Goal: Task Accomplishment & Management: Manage account settings

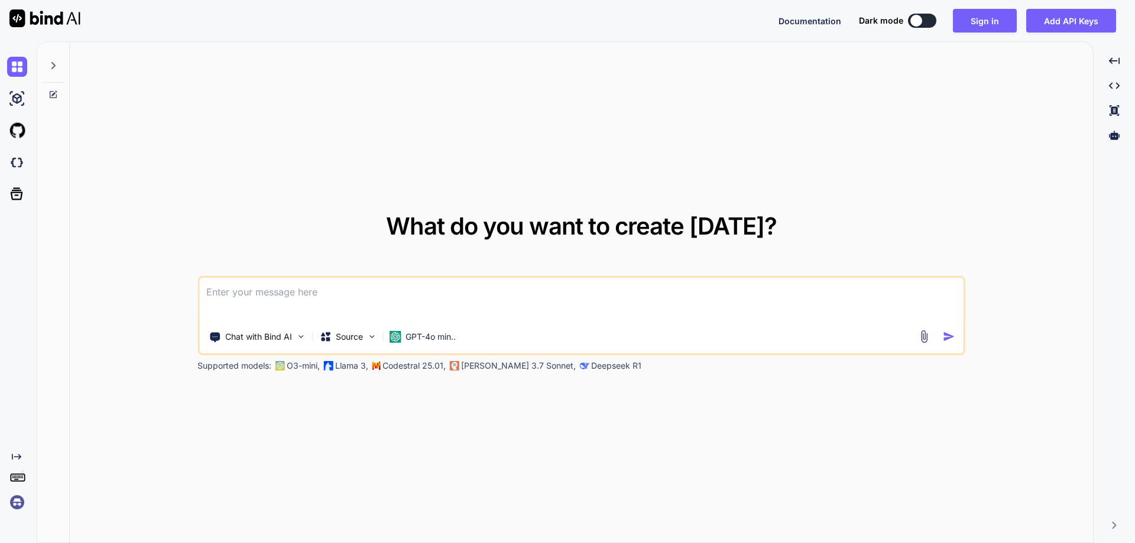
click at [10, 502] on img at bounding box center [17, 503] width 20 height 20
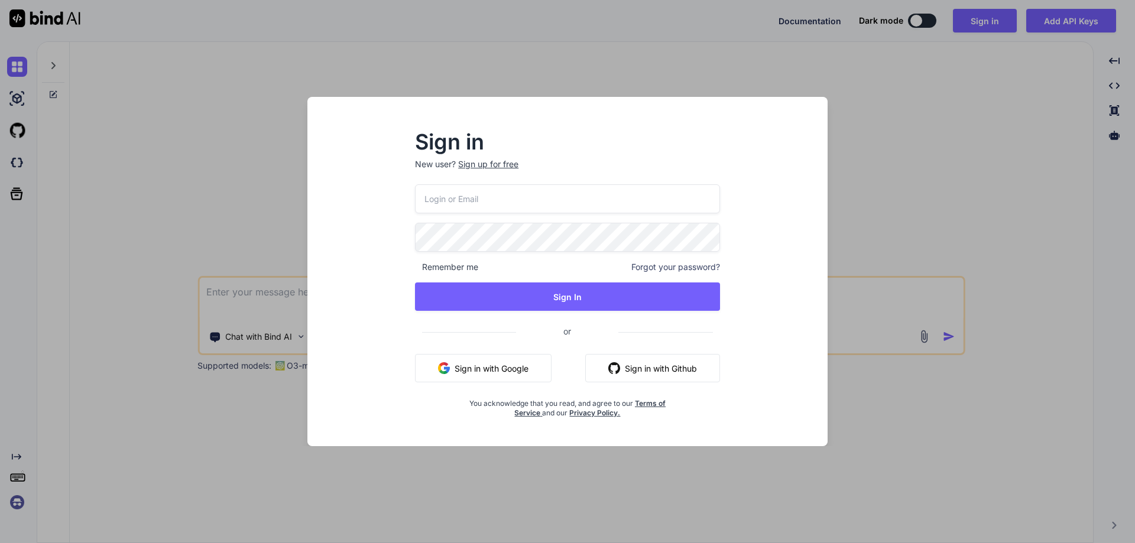
click at [443, 203] on input "email" at bounding box center [567, 198] width 305 height 29
paste input "stagtest@yopmail.com"
type input "stagtest@yopmail.com"
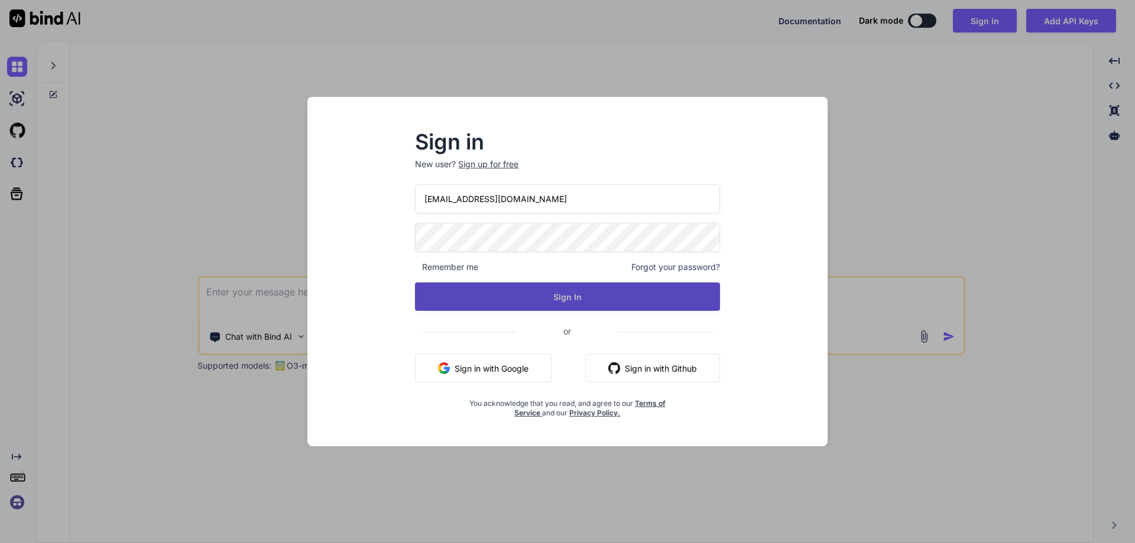
click at [565, 298] on button "Sign In" at bounding box center [567, 297] width 305 height 28
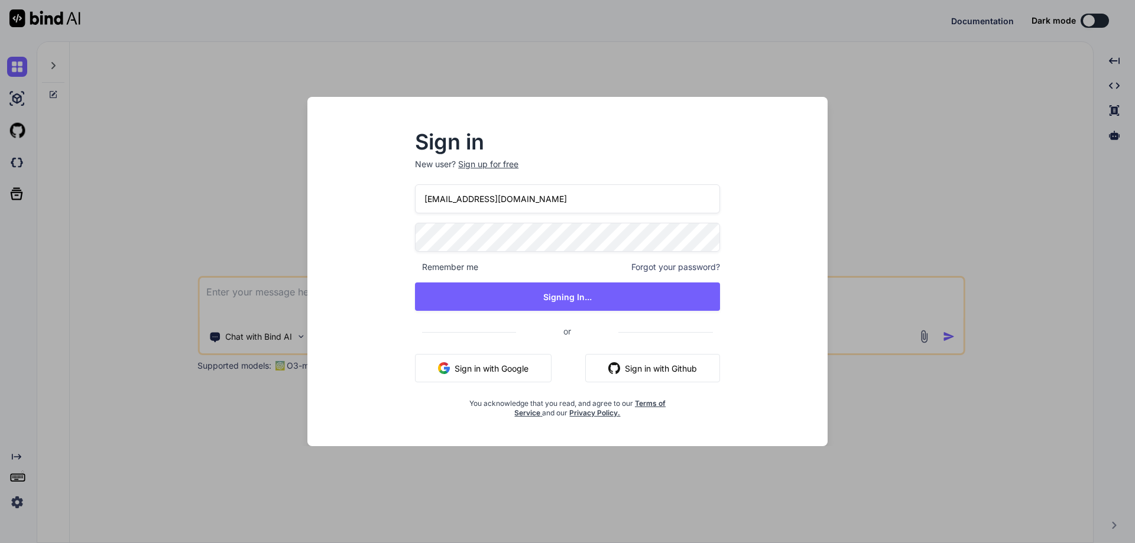
type textarea "x"
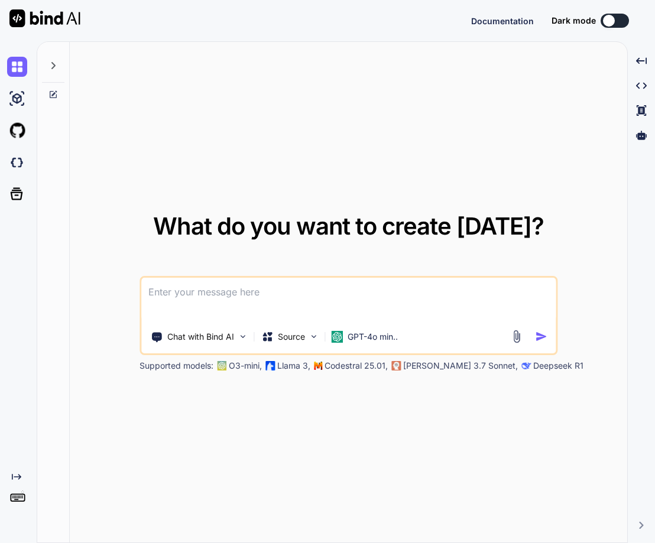
type textarea "x"
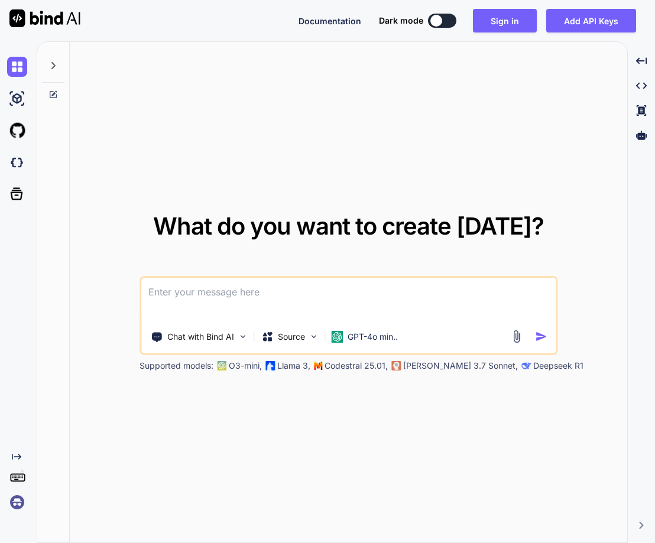
click at [16, 503] on img at bounding box center [17, 503] width 20 height 20
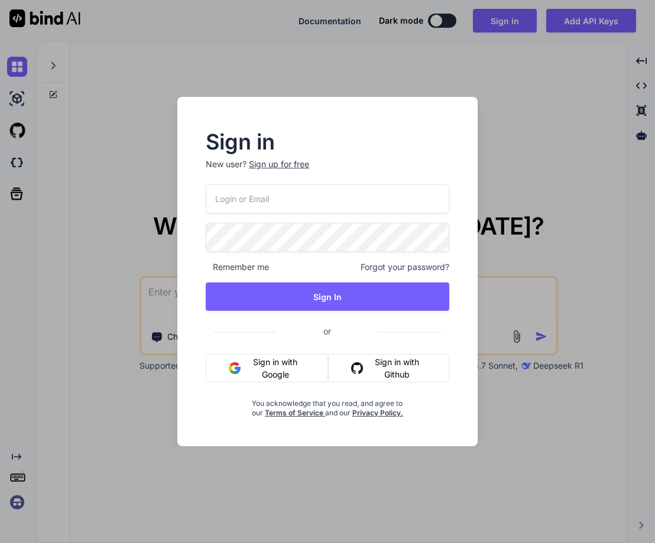
click at [231, 200] on input "email" at bounding box center [328, 198] width 244 height 29
paste input "[EMAIL_ADDRESS][DOMAIN_NAME]"
type input "[EMAIL_ADDRESS][DOMAIN_NAME]"
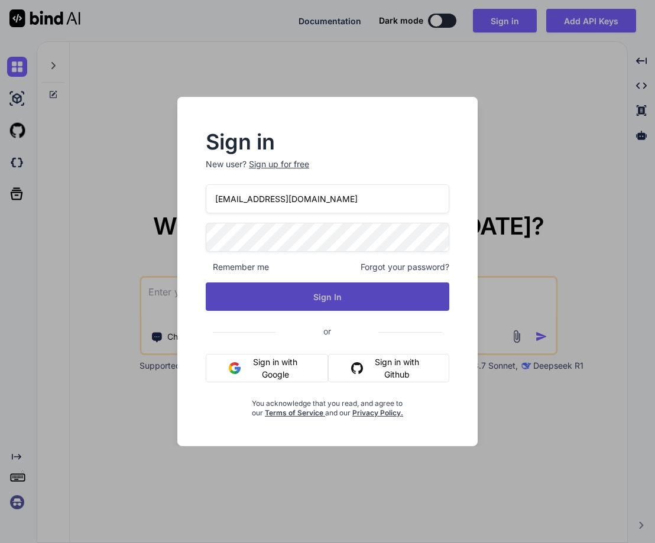
click at [345, 294] on button "Sign In" at bounding box center [328, 297] width 244 height 28
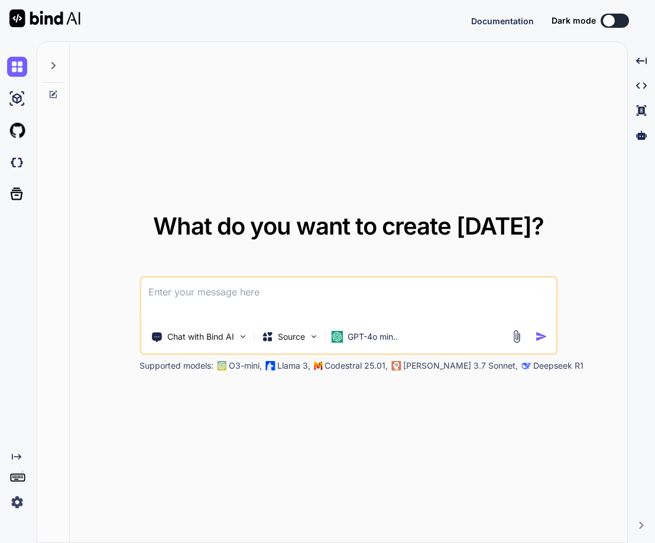
click at [14, 505] on img at bounding box center [17, 503] width 20 height 20
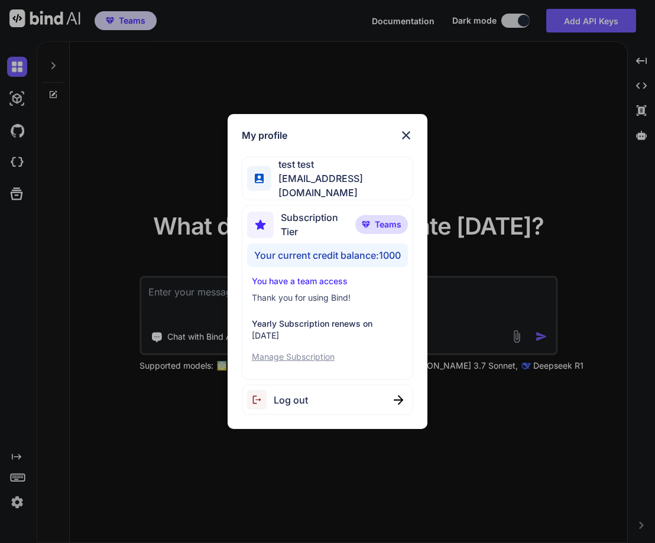
click at [101, 458] on div "My profile test test stagtest@yopmail.com Subscription Tier Teams Your current …" at bounding box center [327, 271] width 655 height 543
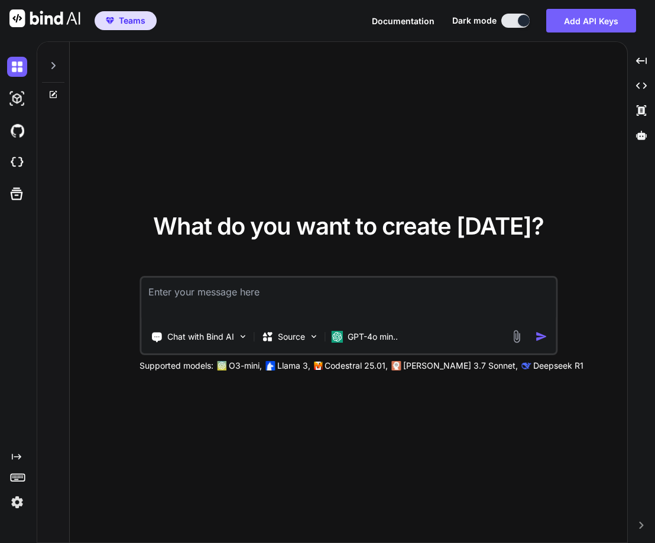
type textarea "x"
click at [243, 441] on div "What do you want to create today? Chat with Bind AI Source GPT-4o min.. Support…" at bounding box center [349, 293] width 558 height 502
click at [11, 505] on img at bounding box center [17, 503] width 20 height 20
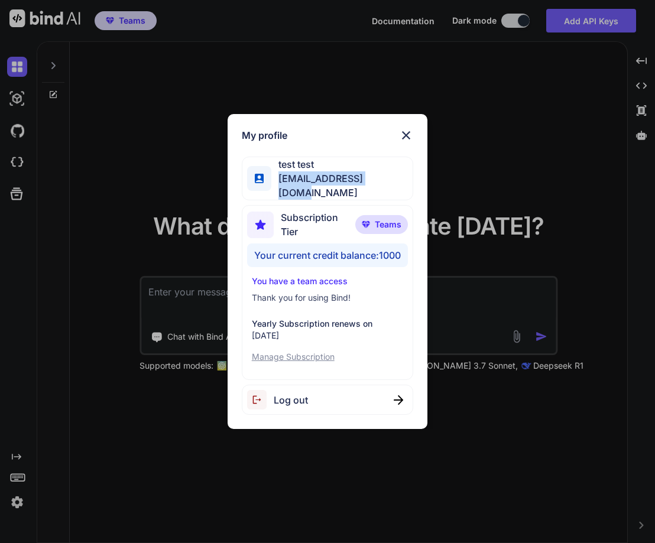
drag, startPoint x: 282, startPoint y: 183, endPoint x: 385, endPoint y: 187, distance: 102.9
click at [385, 187] on div "test test stagtest@yopmail.com" at bounding box center [328, 179] width 172 height 44
copy span "[EMAIL_ADDRESS][DOMAIN_NAME]"
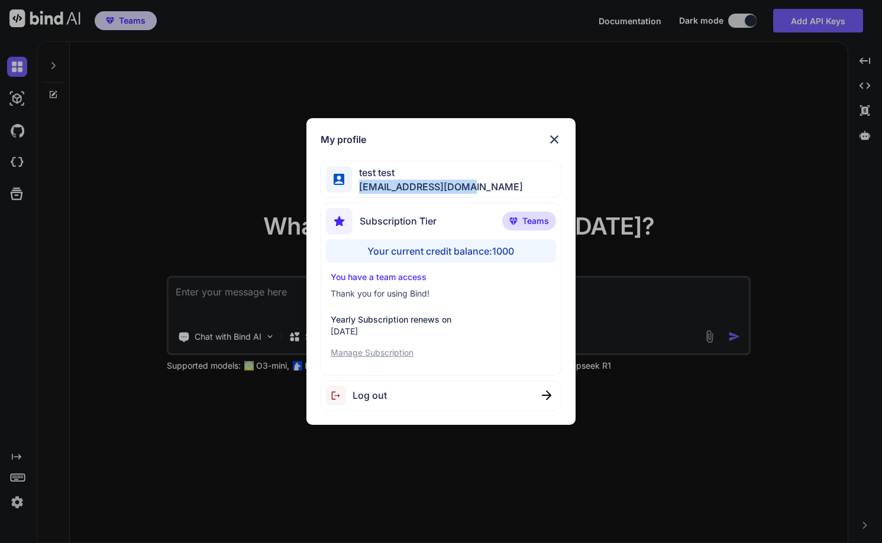
click at [554, 131] on div "My profile test test stagtest@yopmail.com Subscription Tier Teams Your current …" at bounding box center [441, 271] width 270 height 307
click at [552, 137] on img at bounding box center [554, 139] width 14 height 14
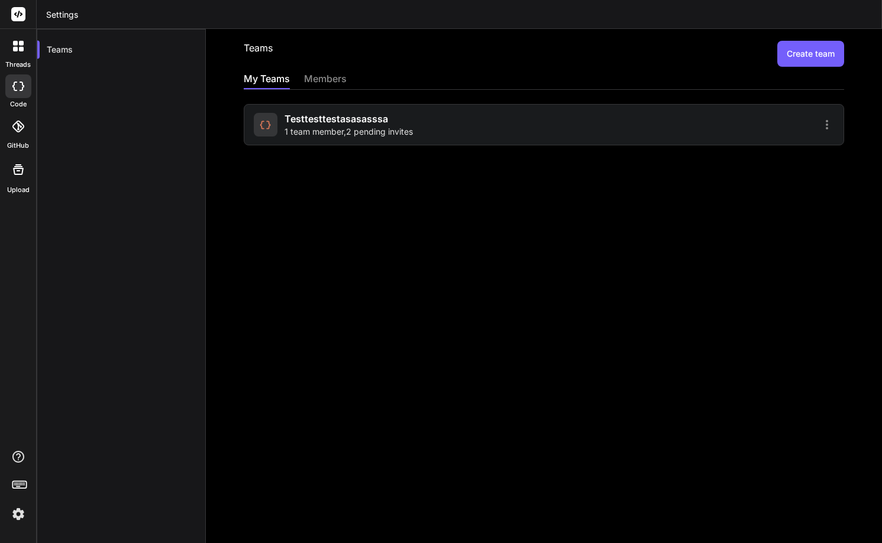
click at [389, 122] on div "testtesttestasasasssa 1 team member , 2 pending invites" at bounding box center [348, 125] width 128 height 26
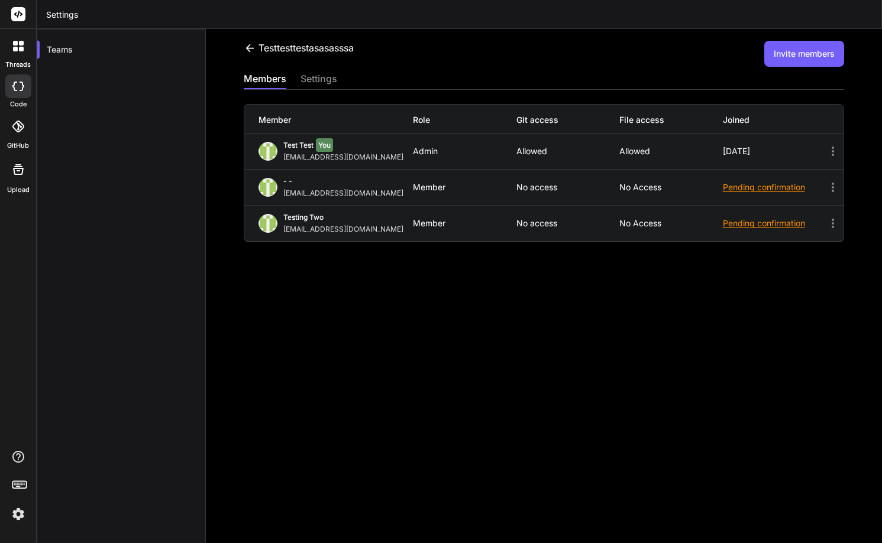
click at [775, 54] on button "Invite members" at bounding box center [804, 54] width 80 height 26
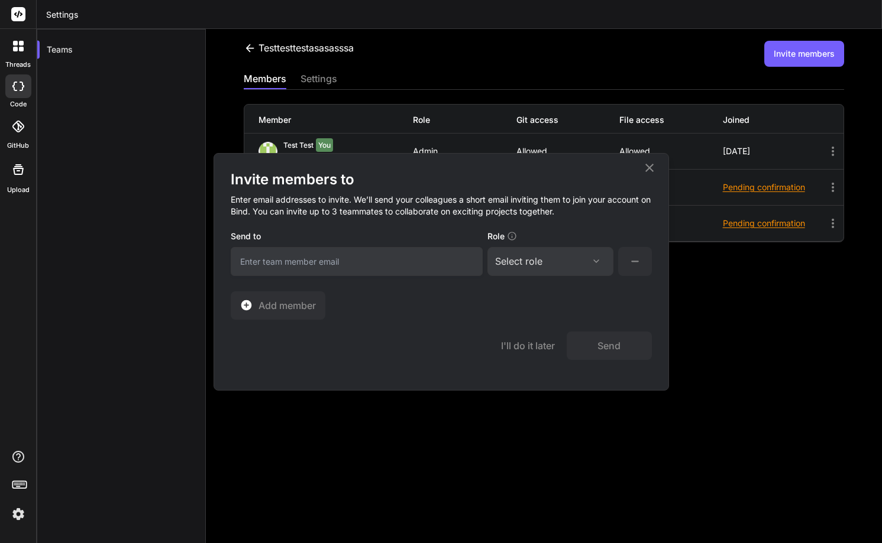
click at [295, 263] on input "email" at bounding box center [357, 261] width 252 height 29
type input "teste@gmail.com"
click at [558, 257] on div "Select role" at bounding box center [550, 261] width 111 height 14
click at [537, 357] on div "Member" at bounding box center [529, 361] width 33 height 12
click at [273, 307] on span "Add member" at bounding box center [286, 306] width 57 height 14
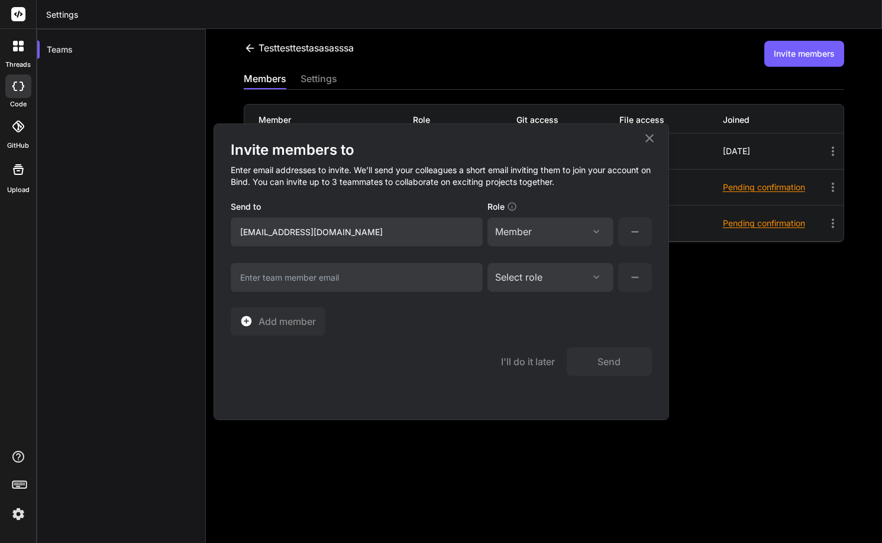
click at [263, 276] on input "email" at bounding box center [357, 277] width 252 height 29
type input "teste1@gmail.com"
click at [565, 284] on div "Select role Assign Role Admin Collaborator Member" at bounding box center [550, 277] width 126 height 29
click at [506, 292] on div "Select role Assign Role Admin Collaborator Member" at bounding box center [550, 277] width 126 height 29
click at [529, 283] on div "Select role" at bounding box center [518, 277] width 47 height 14
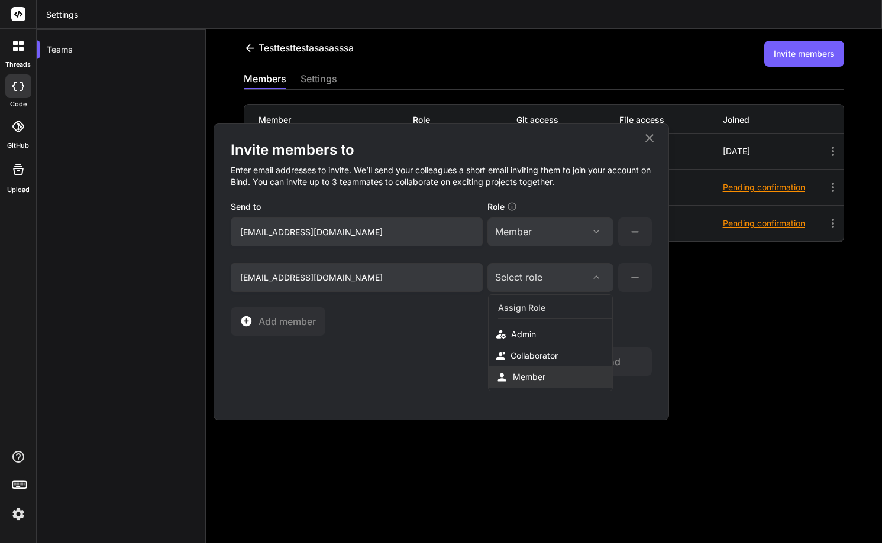
click at [519, 372] on div "Member" at bounding box center [529, 377] width 33 height 12
click at [304, 320] on span "Add member" at bounding box center [286, 322] width 57 height 14
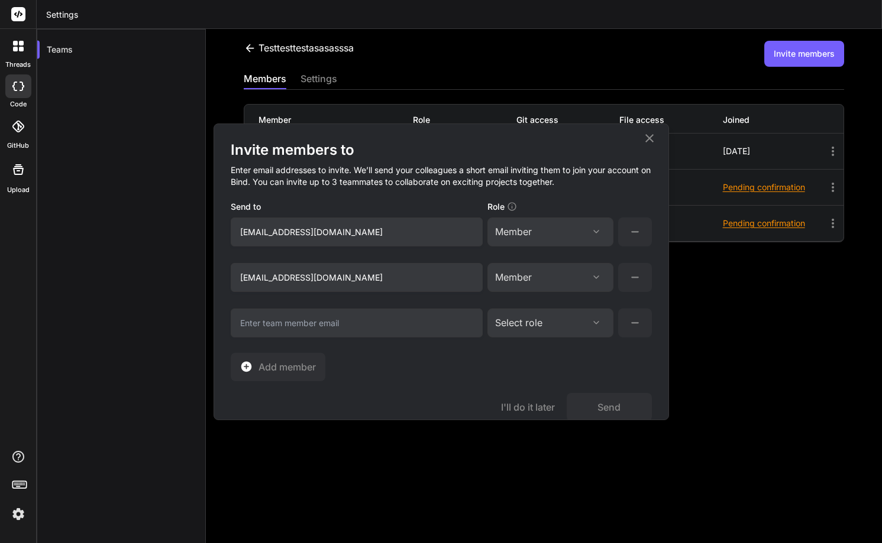
click at [280, 292] on input "email" at bounding box center [357, 277] width 252 height 29
type input "test3@gmail.com"
click at [604, 406] on button "Send" at bounding box center [608, 407] width 85 height 28
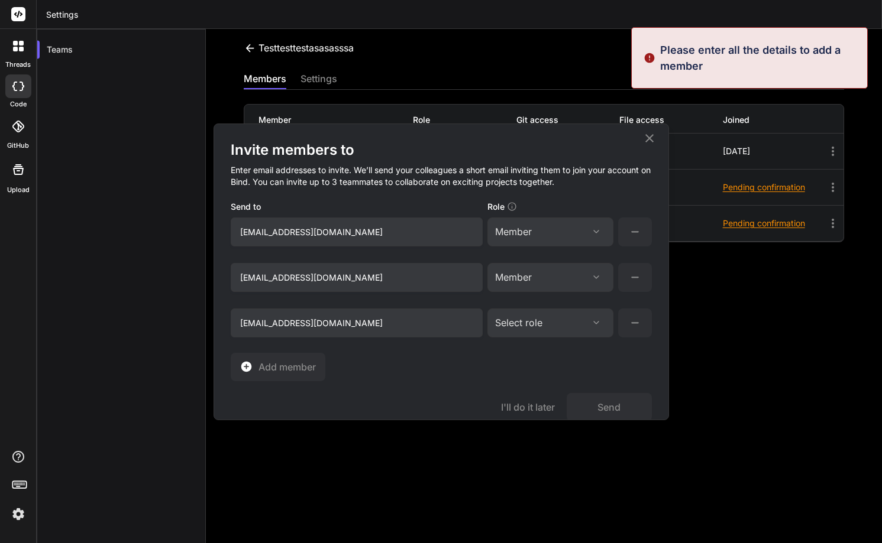
click at [553, 239] on div "Select role" at bounding box center [550, 232] width 111 height 14
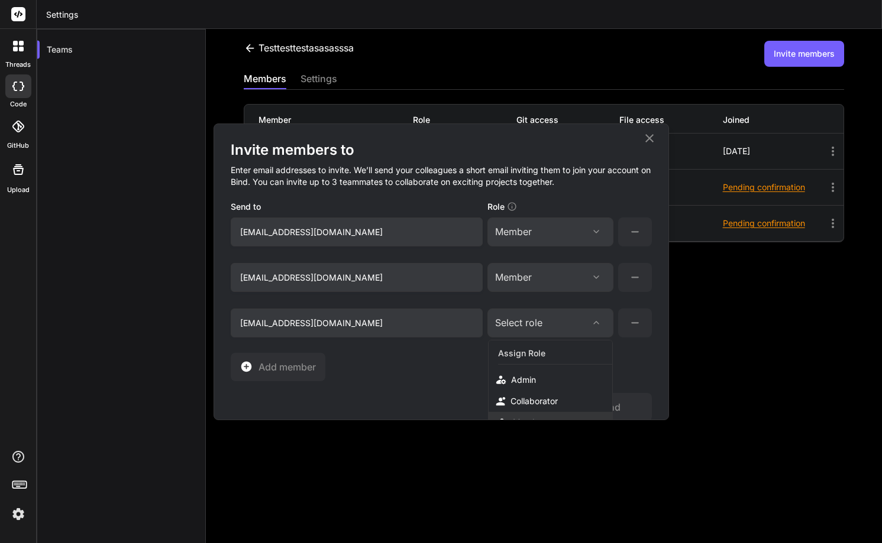
click at [518, 416] on div "Member" at bounding box center [550, 423] width 124 height 22
click at [604, 405] on button "Send" at bounding box center [608, 407] width 85 height 28
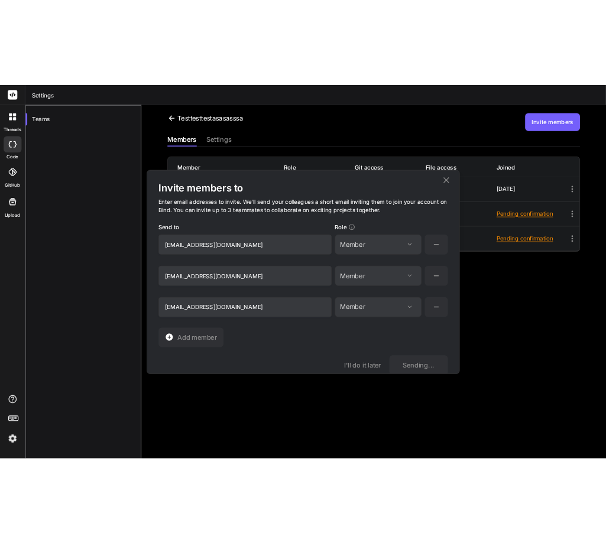
scroll to position [18, 0]
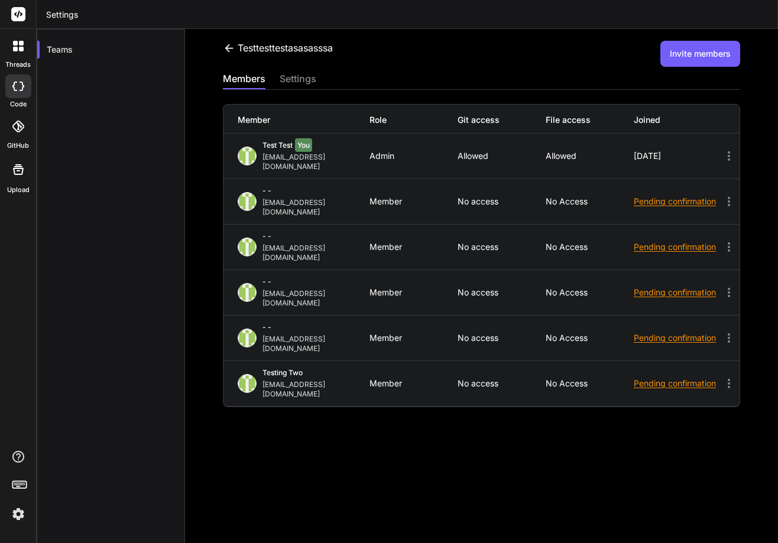
click at [686, 64] on button "Invite members" at bounding box center [700, 54] width 80 height 26
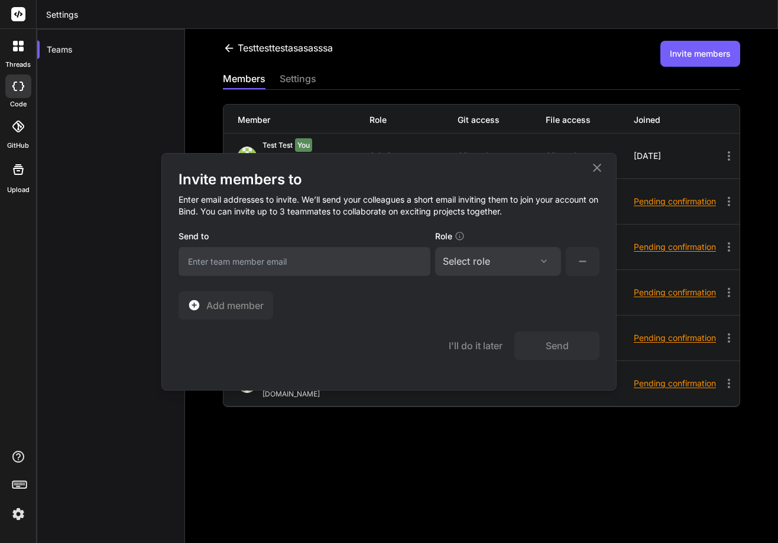
click at [231, 259] on input "email" at bounding box center [305, 261] width 252 height 29
type input "testetst@gmail.com"
click at [526, 253] on div "Select role Assign Role Admin Collaborator Member" at bounding box center [498, 261] width 126 height 29
click at [486, 276] on div "Send to testetst@gmail.com Role Select role Assign Role Admin Collaborator Memb…" at bounding box center [389, 253] width 421 height 48
click at [490, 265] on div "Select role" at bounding box center [466, 261] width 47 height 14
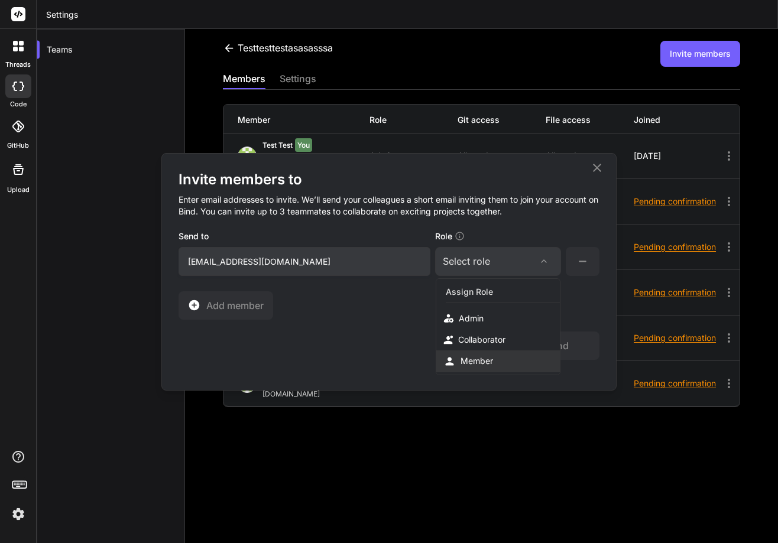
click at [463, 359] on div "Member" at bounding box center [477, 361] width 33 height 12
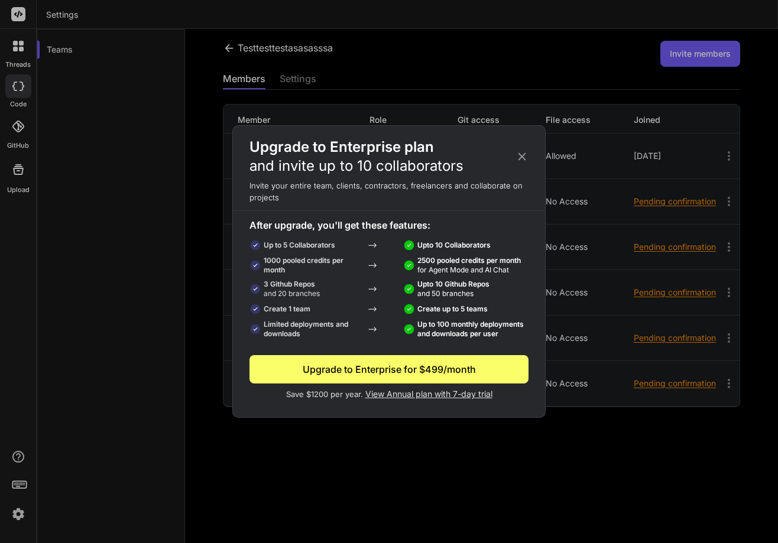
click at [520, 156] on icon at bounding box center [523, 157] width 8 height 8
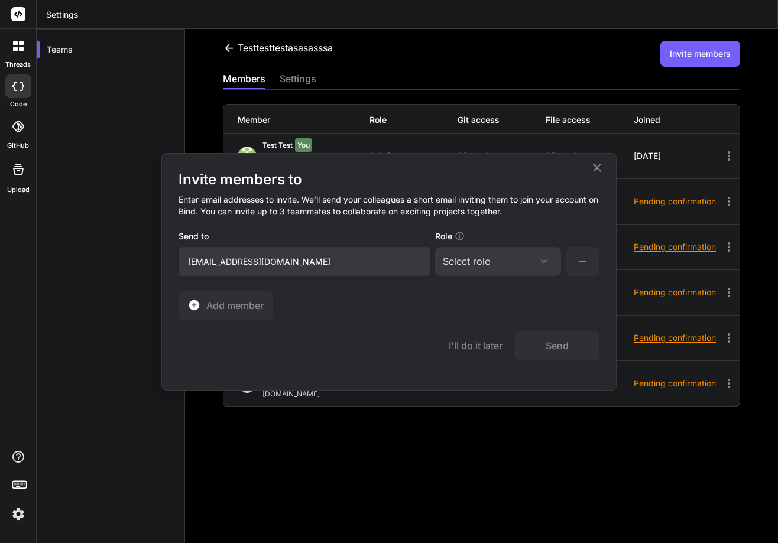
click at [475, 258] on div "Select role" at bounding box center [466, 261] width 47 height 14
click at [473, 357] on div "Member" at bounding box center [477, 361] width 33 height 12
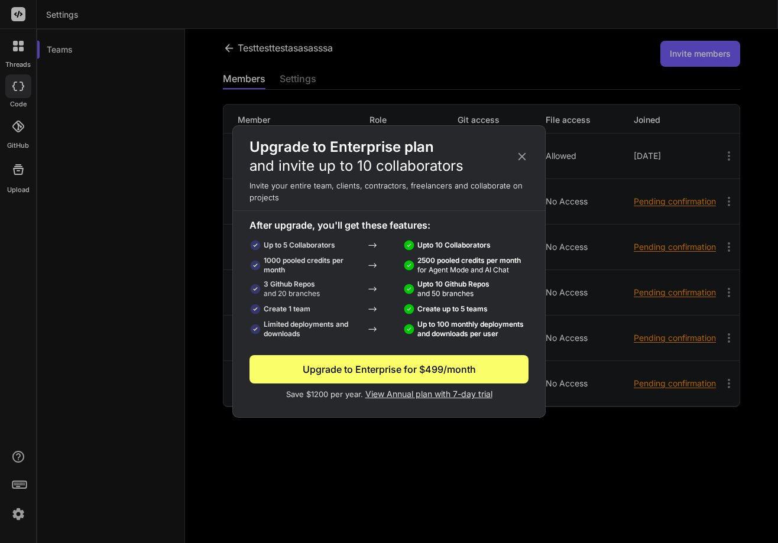
click at [521, 157] on icon at bounding box center [523, 157] width 8 height 8
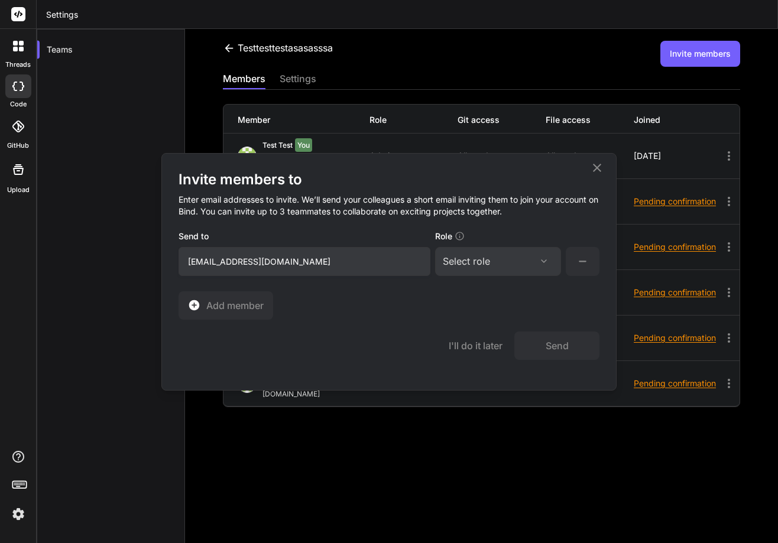
click at [593, 164] on icon at bounding box center [597, 168] width 14 height 14
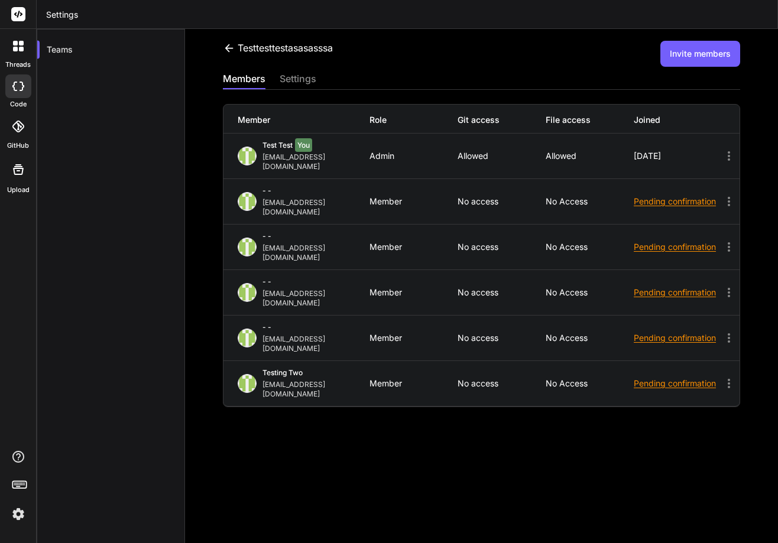
click at [20, 507] on img at bounding box center [18, 514] width 20 height 20
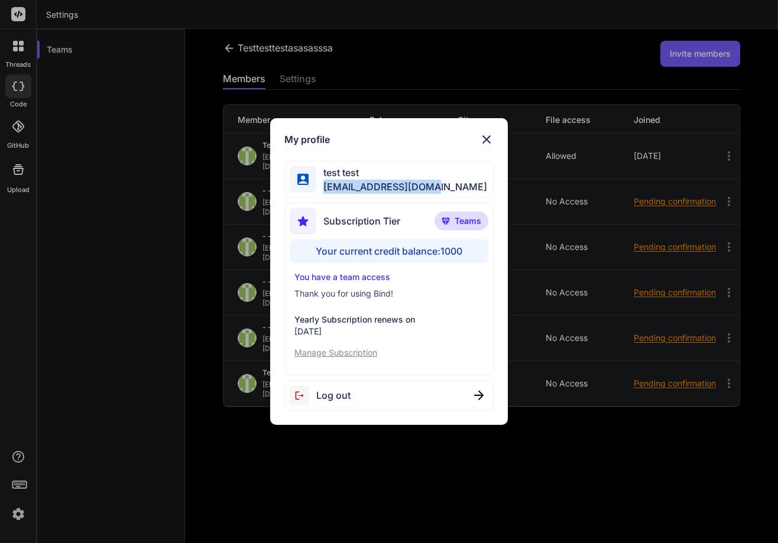
drag, startPoint x: 321, startPoint y: 188, endPoint x: 432, endPoint y: 189, distance: 111.2
click at [432, 189] on div "test test stagtest@yopmail.com" at bounding box center [388, 179] width 209 height 37
copy span "stagtest@yopmail.com"
click at [497, 144] on div "My profile test test stagtest@yopmail.com Subscription Tier Teams Your current …" at bounding box center [389, 271] width 238 height 307
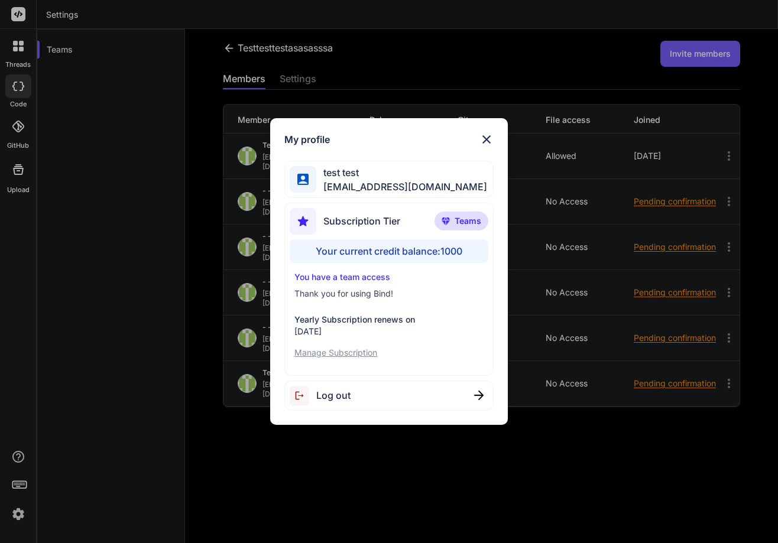
click at [488, 138] on img at bounding box center [487, 139] width 14 height 14
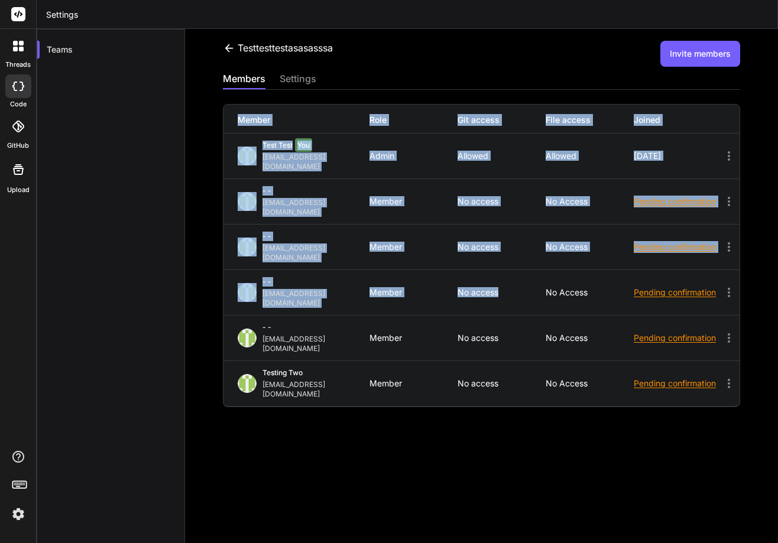
drag, startPoint x: 518, startPoint y: 274, endPoint x: 555, endPoint y: 64, distance: 212.6
click at [555, 64] on div "testtesttestasasasssa Invite members members settings Member Role Git access Fi…" at bounding box center [481, 286] width 593 height 514
click at [702, 91] on div "Member Role Git access File access Joined test test You stagtest@yopmail.com Ad…" at bounding box center [481, 249] width 517 height 318
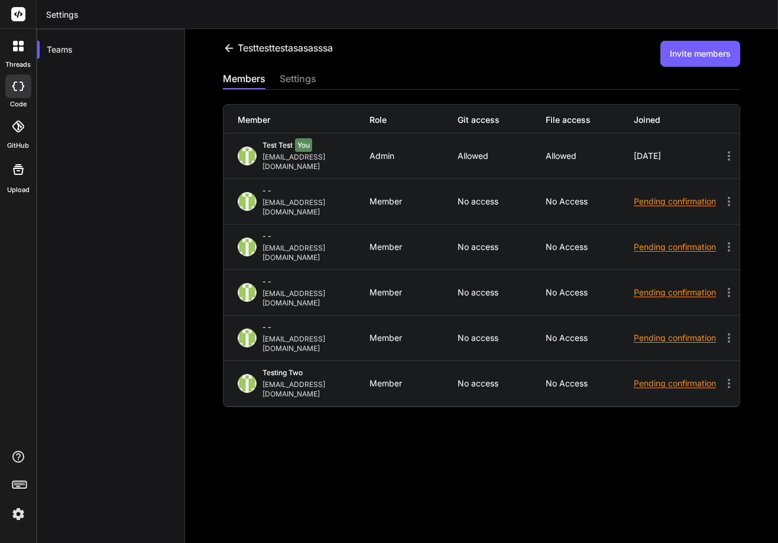
click at [251, 51] on div "testtesttestasasasssa" at bounding box center [278, 48] width 110 height 14
click at [231, 49] on icon at bounding box center [229, 48] width 12 height 12
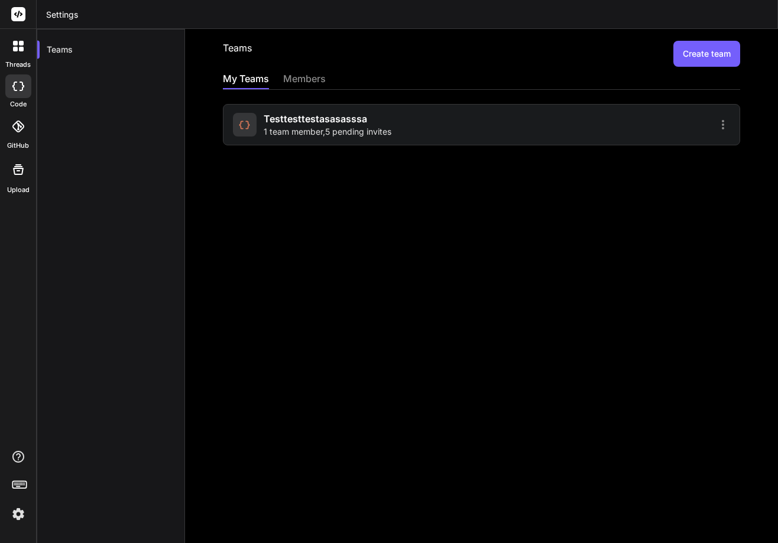
click at [702, 54] on button "Create team" at bounding box center [707, 54] width 67 height 26
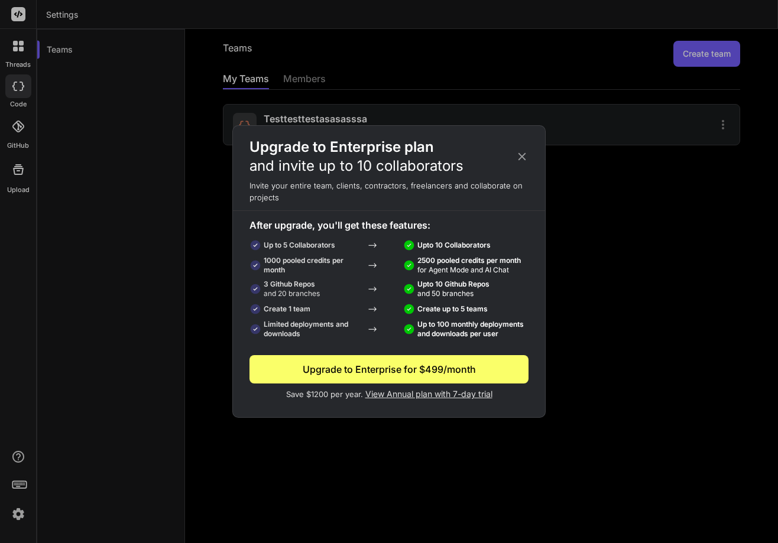
click at [458, 391] on span "View Annual plan with 7-day trial" at bounding box center [428, 394] width 127 height 10
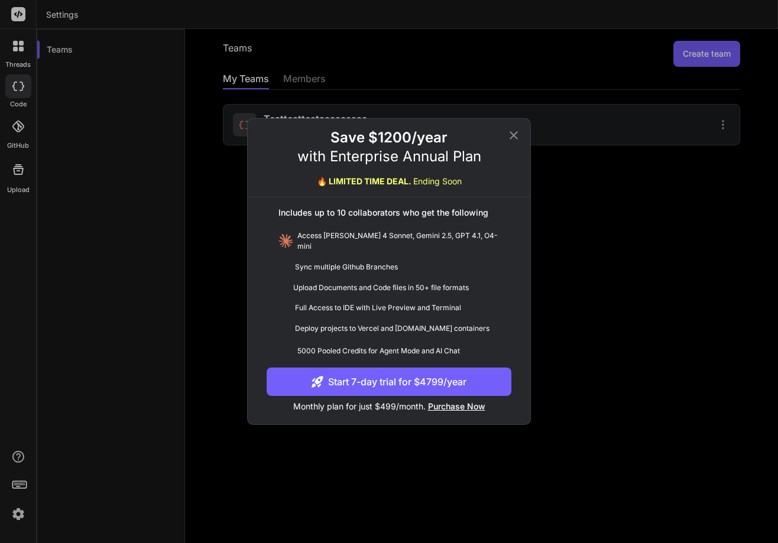
click at [515, 138] on icon at bounding box center [514, 135] width 8 height 8
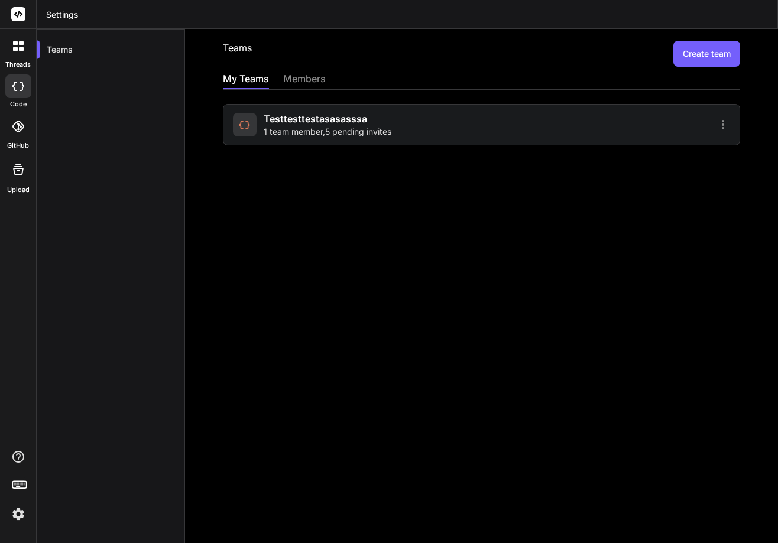
click at [687, 49] on button "Create team" at bounding box center [707, 54] width 67 height 26
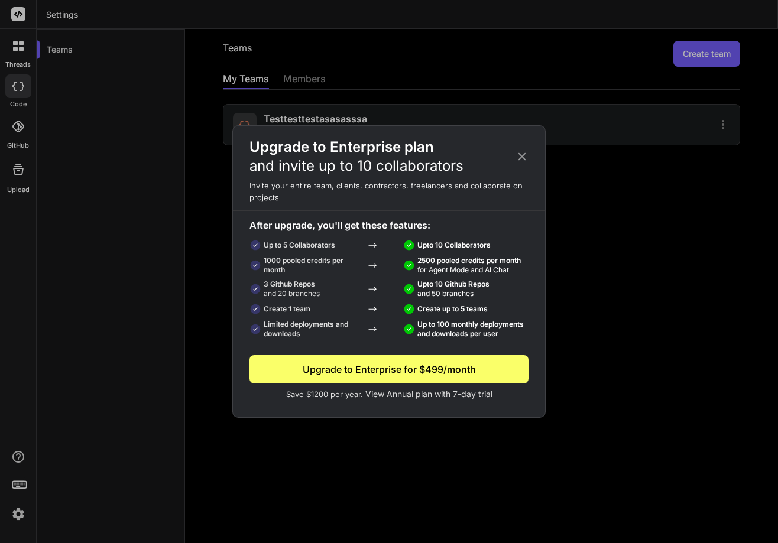
click at [439, 394] on span "View Annual plan with 7-day trial" at bounding box center [428, 394] width 127 height 10
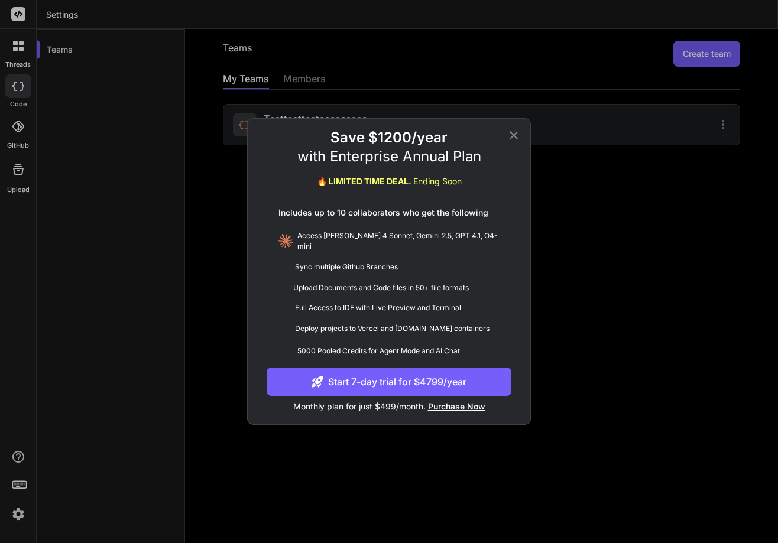
click at [510, 143] on icon at bounding box center [514, 135] width 14 height 14
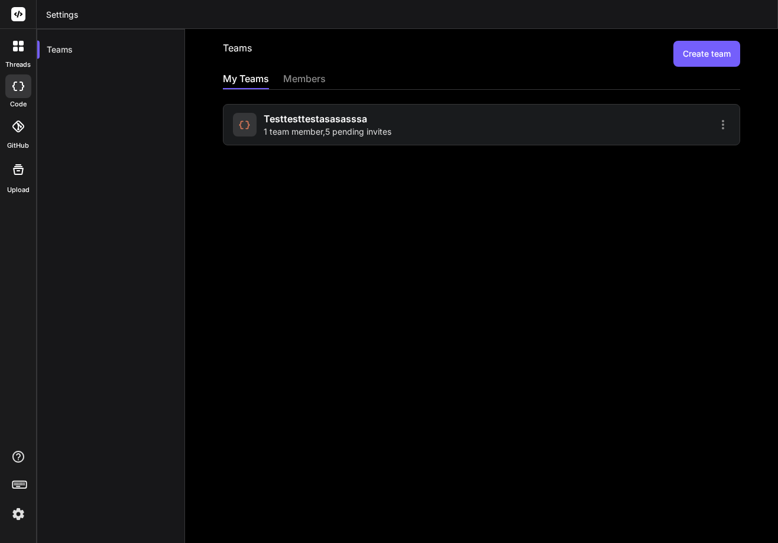
click at [707, 53] on button "Create team" at bounding box center [707, 54] width 67 height 26
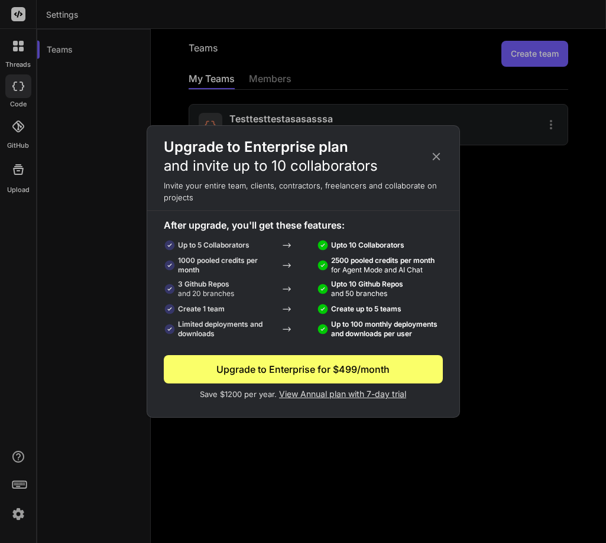
click at [438, 150] on div "Upgrade to Enterprise plan and invite up to 10 collaborators" at bounding box center [303, 157] width 312 height 38
click at [435, 152] on icon at bounding box center [436, 156] width 13 height 13
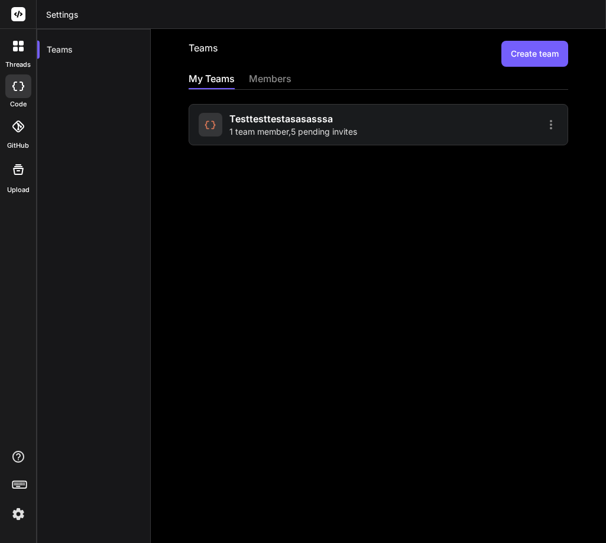
click at [15, 514] on img at bounding box center [18, 514] width 20 height 20
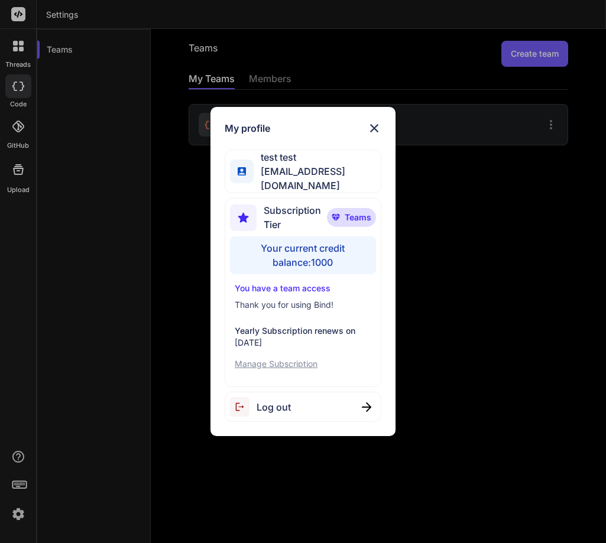
click at [20, 512] on div "My profile test test stagtest@yopmail.com Subscription Tier Teams Your current …" at bounding box center [303, 271] width 606 height 543
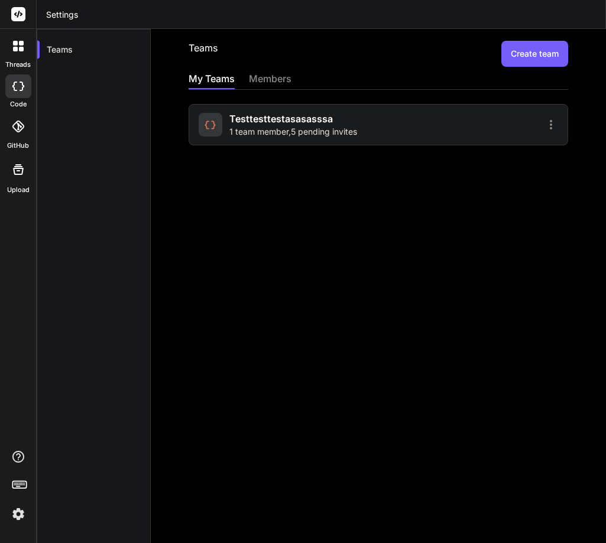
click at [466, 194] on div "Teams Create team My Teams members testtesttestasasasssa 1 team member , 5 pend…" at bounding box center [378, 286] width 455 height 514
click at [539, 51] on button "Create team" at bounding box center [534, 54] width 67 height 26
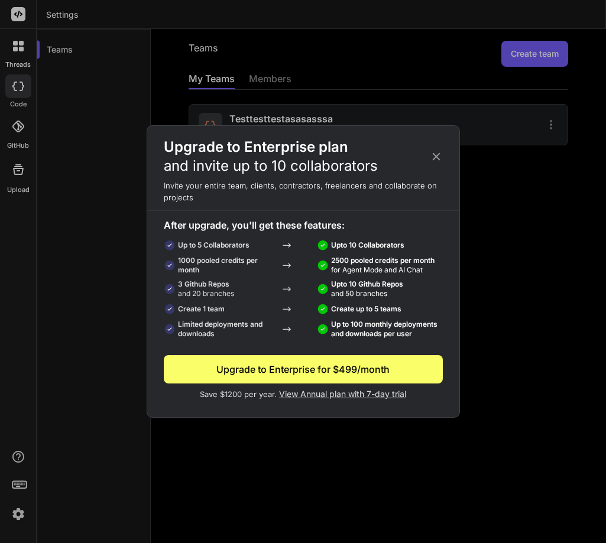
click at [432, 157] on icon at bounding box center [436, 156] width 13 height 13
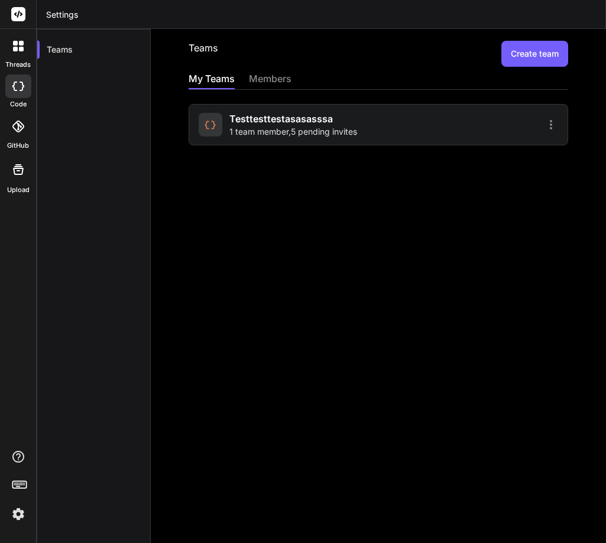
click at [532, 55] on button "Create team" at bounding box center [534, 54] width 67 height 26
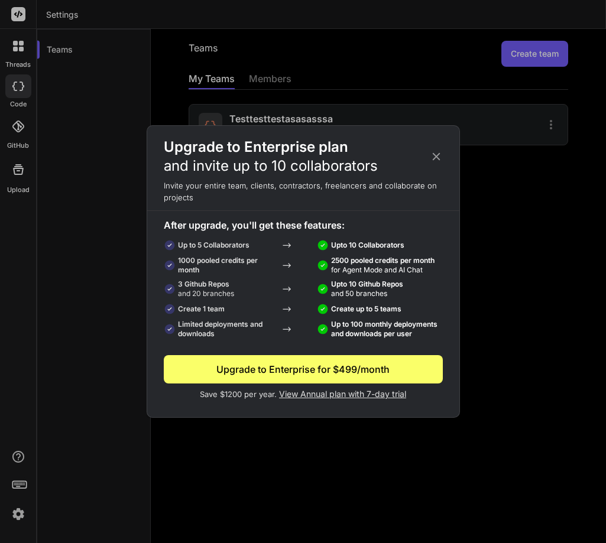
click at [496, 212] on div "Upgrade to Enterprise plan and invite up to 10 collaborators Invite your entire…" at bounding box center [303, 271] width 606 height 543
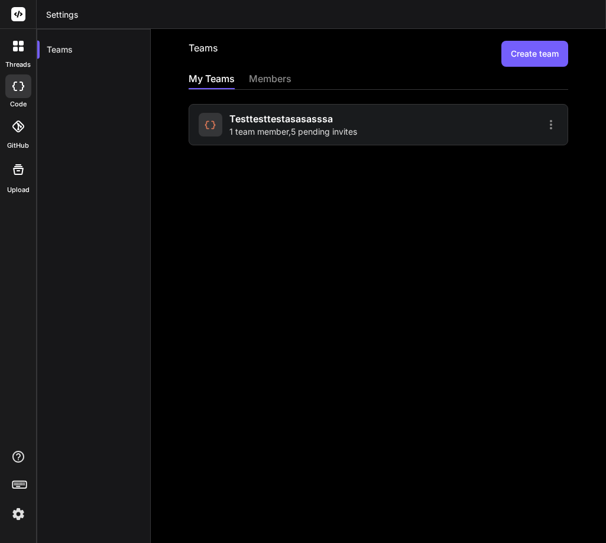
click at [543, 50] on button "Create team" at bounding box center [534, 54] width 67 height 26
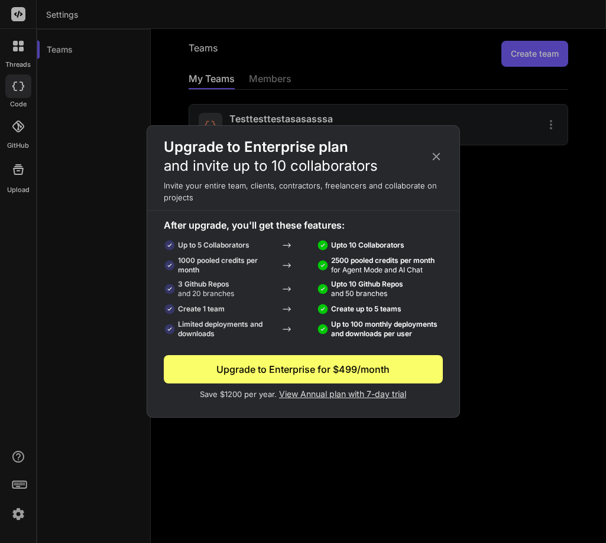
click at [442, 160] on icon at bounding box center [436, 156] width 13 height 13
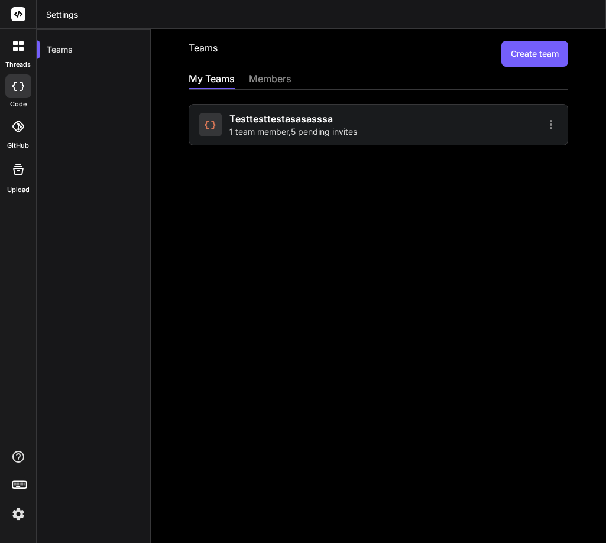
click at [524, 51] on button "Create team" at bounding box center [534, 54] width 67 height 26
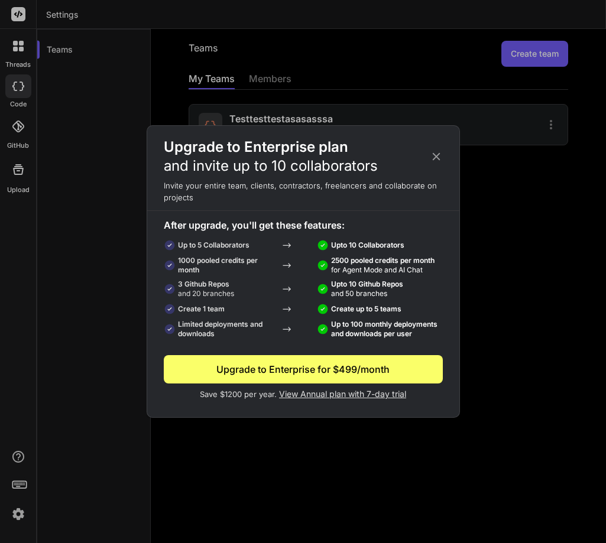
click at [432, 156] on icon at bounding box center [436, 156] width 13 height 13
